Goal: Task Accomplishment & Management: Manage account settings

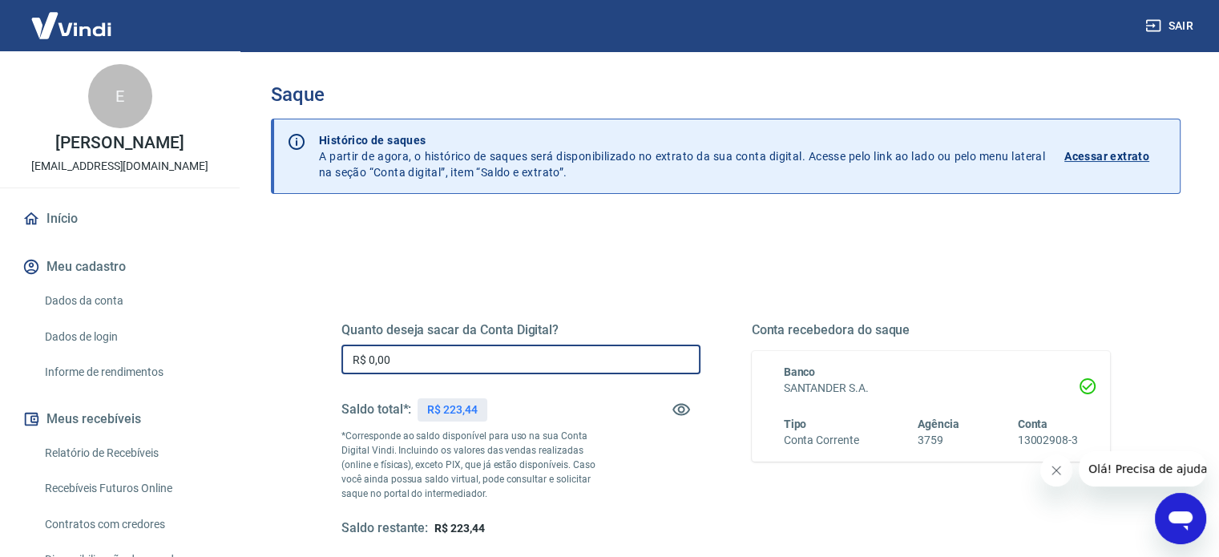
drag, startPoint x: 418, startPoint y: 360, endPoint x: 284, endPoint y: 361, distance: 134.6
click at [286, 361] on div "Quanto deseja sacar da Conta Digital? R$ 0,00 ​ Saldo total*: R$ 223,44 *Corres…" at bounding box center [725, 506] width 909 height 573
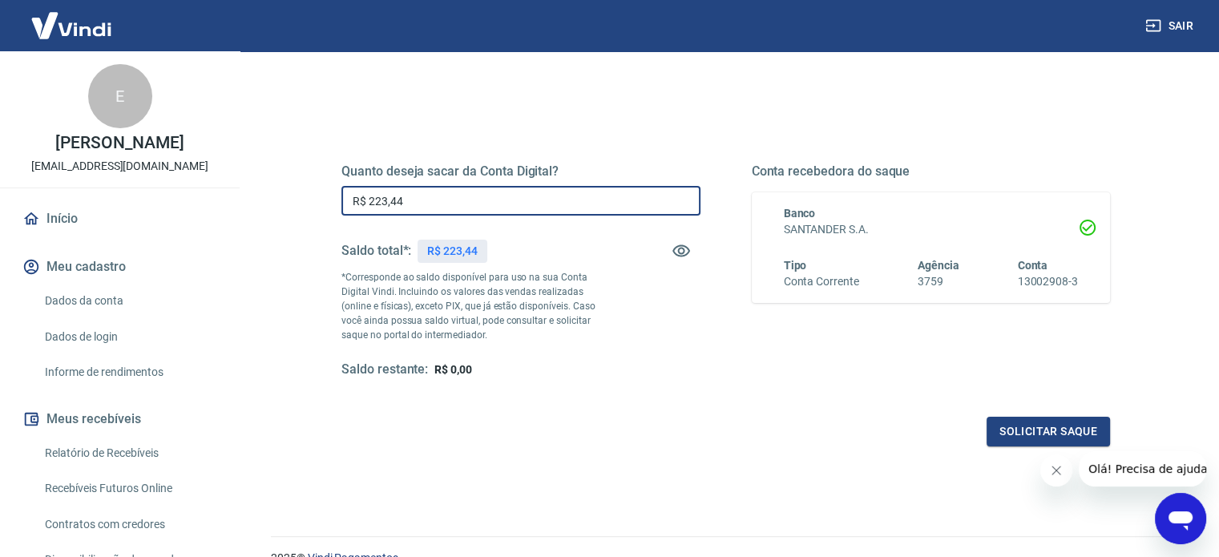
scroll to position [183, 0]
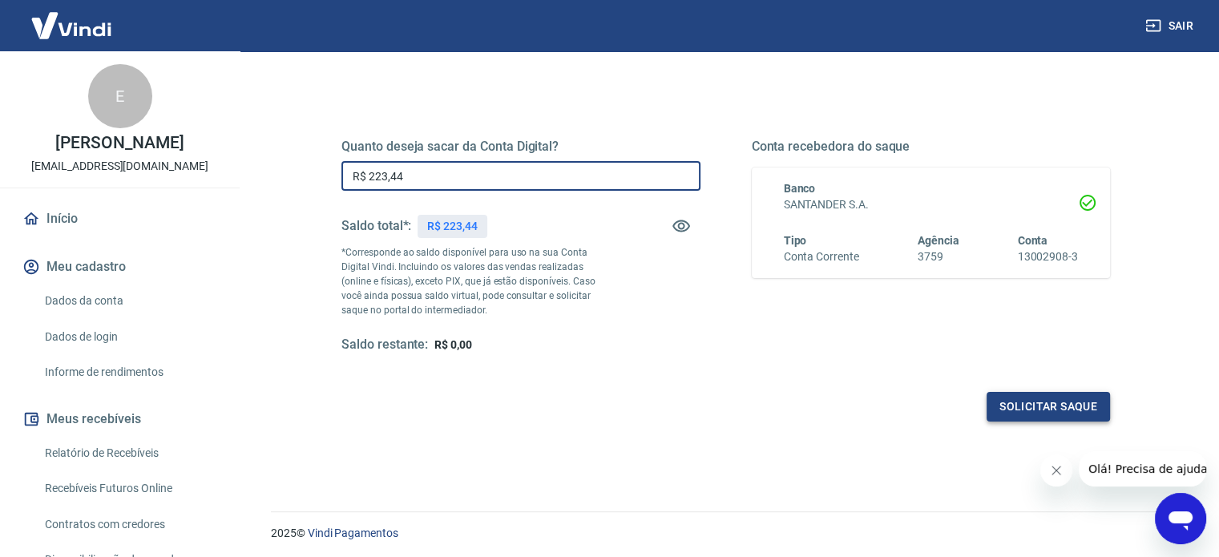
type input "R$ 223,44"
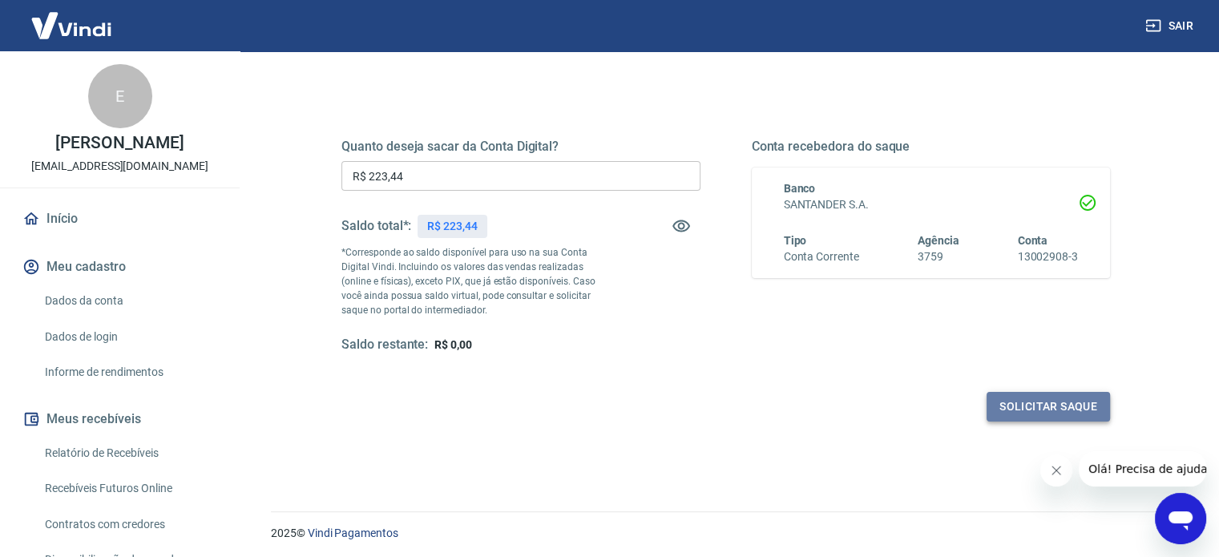
click at [1048, 395] on button "Solicitar saque" at bounding box center [1047, 407] width 123 height 30
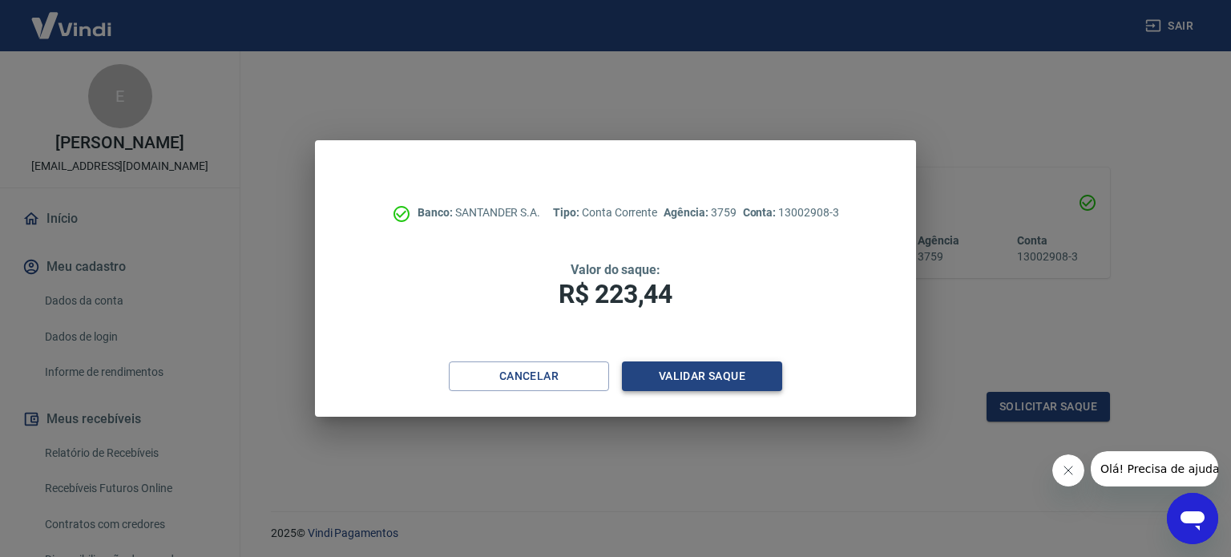
click at [737, 380] on button "Validar saque" at bounding box center [702, 376] width 160 height 30
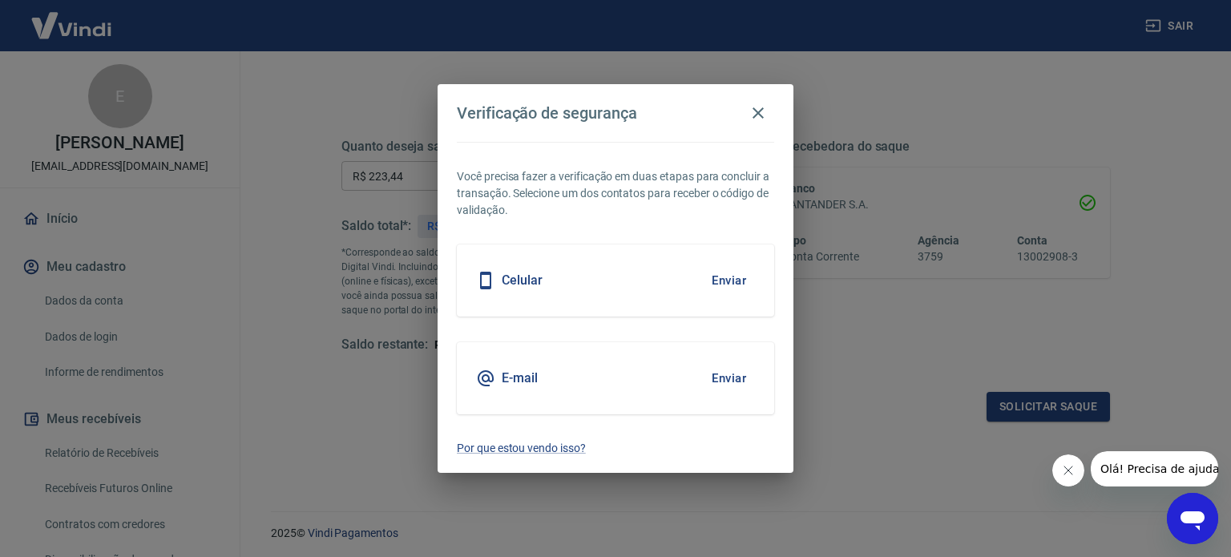
click at [735, 380] on button "Enviar" at bounding box center [729, 378] width 52 height 34
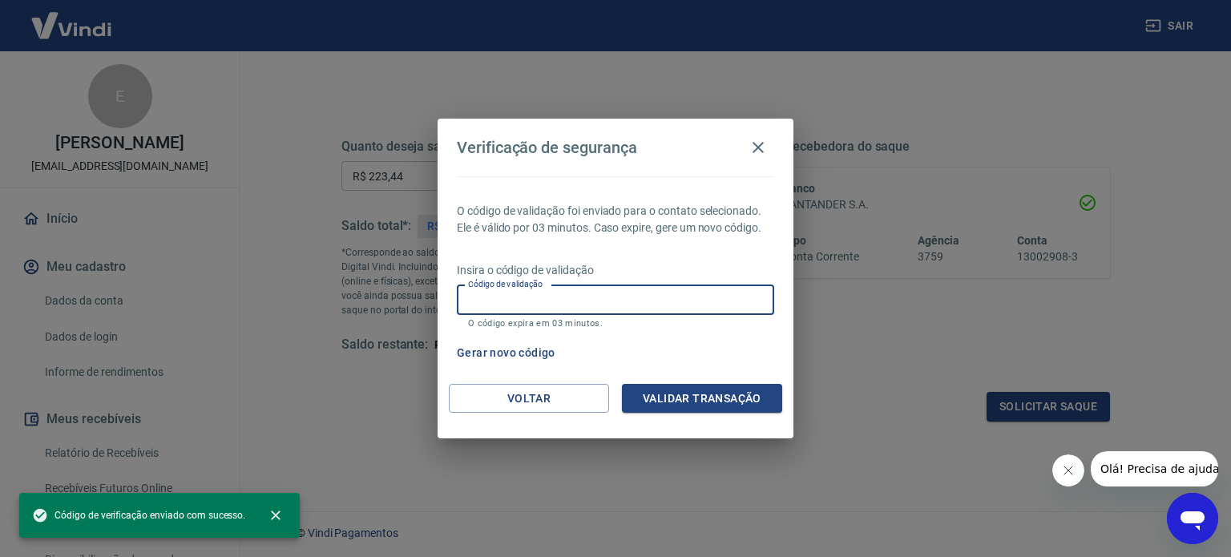
click at [670, 301] on input "Código de validação" at bounding box center [615, 300] width 317 height 30
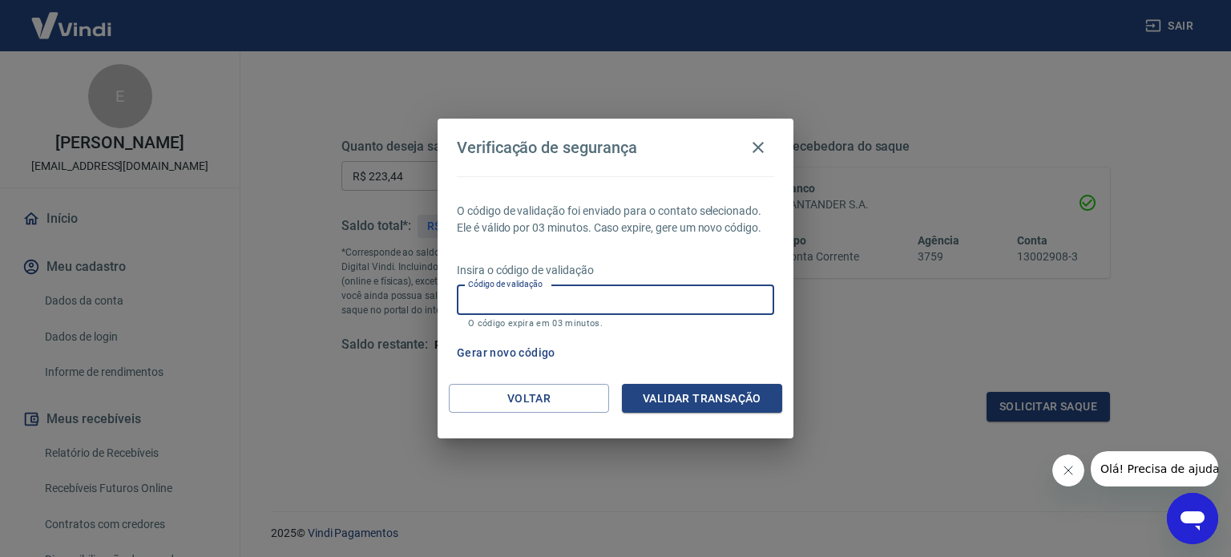
paste input "835266"
type input "835266"
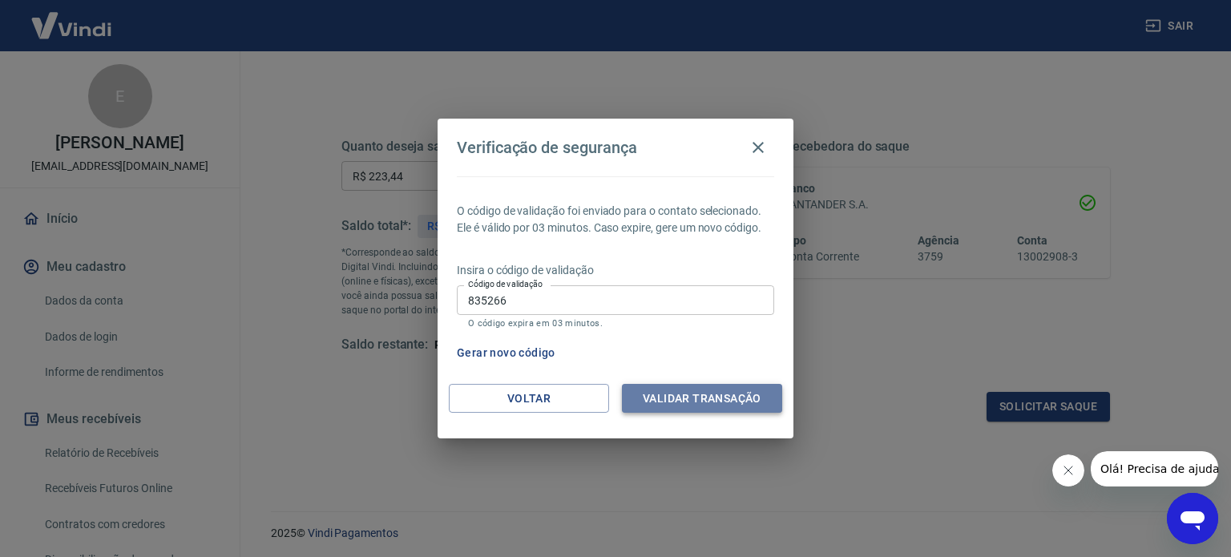
click at [718, 392] on button "Validar transação" at bounding box center [702, 399] width 160 height 30
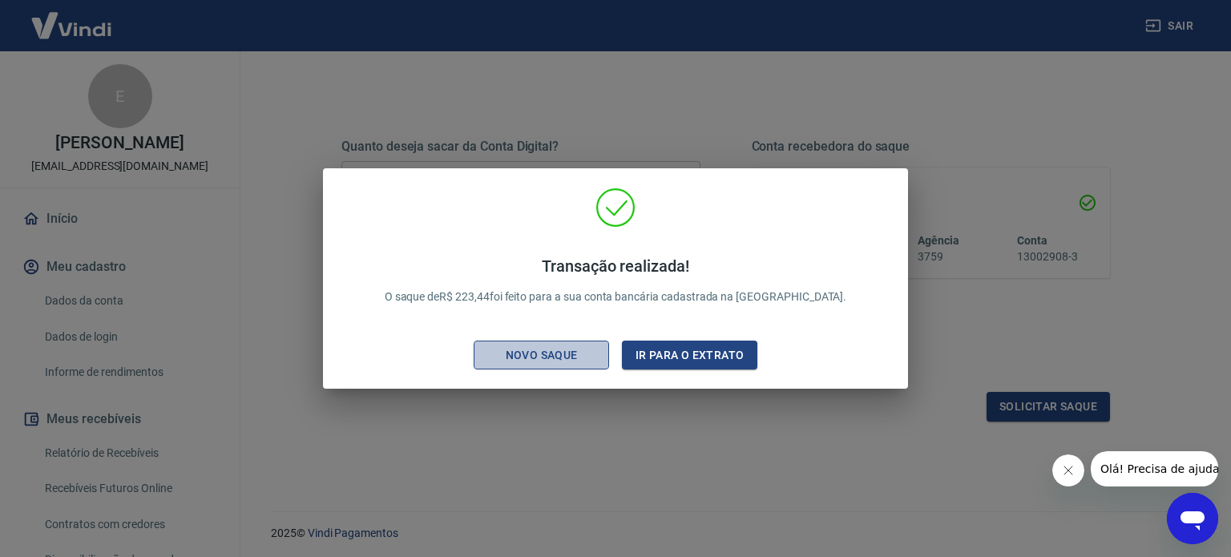
click at [584, 356] on div "Novo saque" at bounding box center [541, 355] width 111 height 20
